Goal: Communication & Community: Answer question/provide support

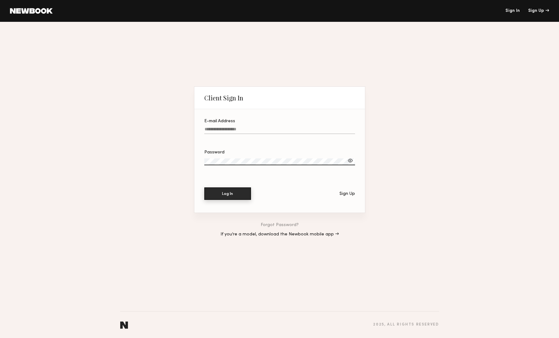
type input "**********"
click at [231, 193] on button "Log In" at bounding box center [227, 193] width 47 height 12
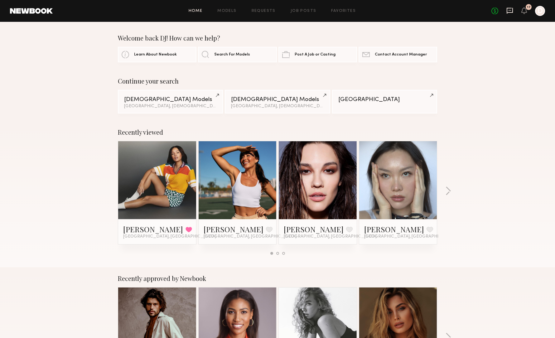
click at [510, 10] on icon at bounding box center [509, 10] width 2 height 1
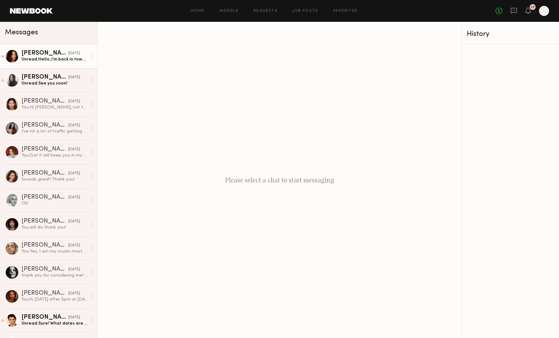
click at [66, 64] on link "[PERSON_NAME] [DATE] Unread: Hello, I’m back in town and available to shoot if …" at bounding box center [48, 56] width 97 height 24
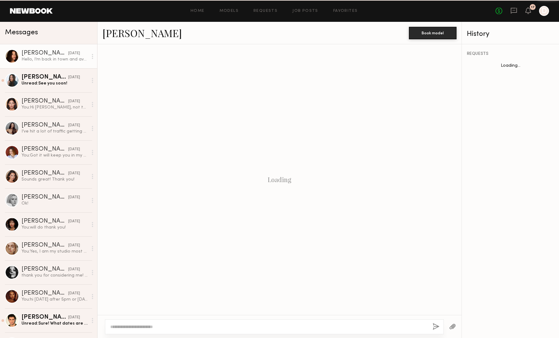
scroll to position [410, 0]
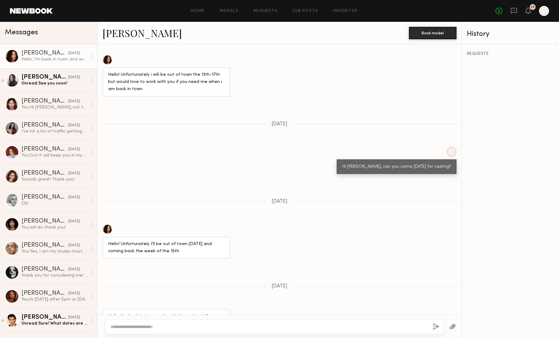
click at [108, 224] on div at bounding box center [107, 229] width 10 height 10
click at [53, 88] on link "[PERSON_NAME] [DATE] Unread: See you soon!" at bounding box center [48, 80] width 97 height 24
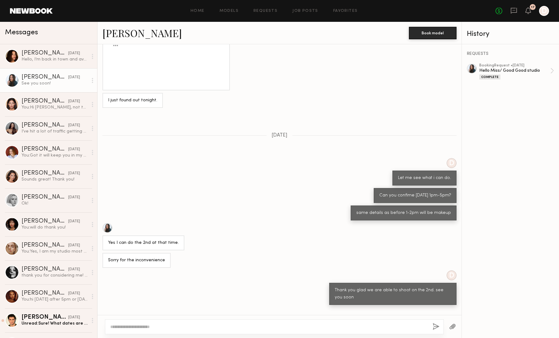
scroll to position [684, 0]
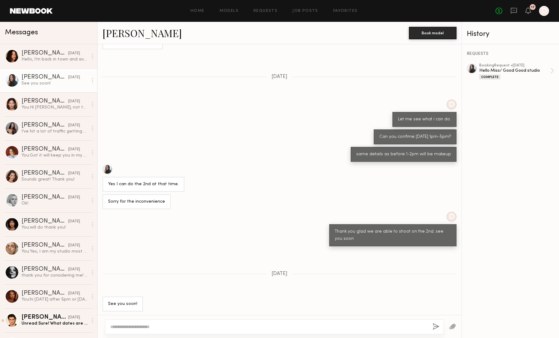
click at [125, 326] on textarea at bounding box center [268, 326] width 317 height 6
type textarea "*"
type textarea "**********"
click at [438, 326] on button "button" at bounding box center [436, 327] width 7 height 8
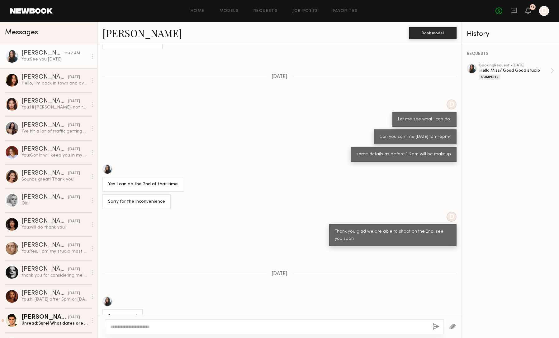
scroll to position [808, 0]
